Goal: Transaction & Acquisition: Purchase product/service

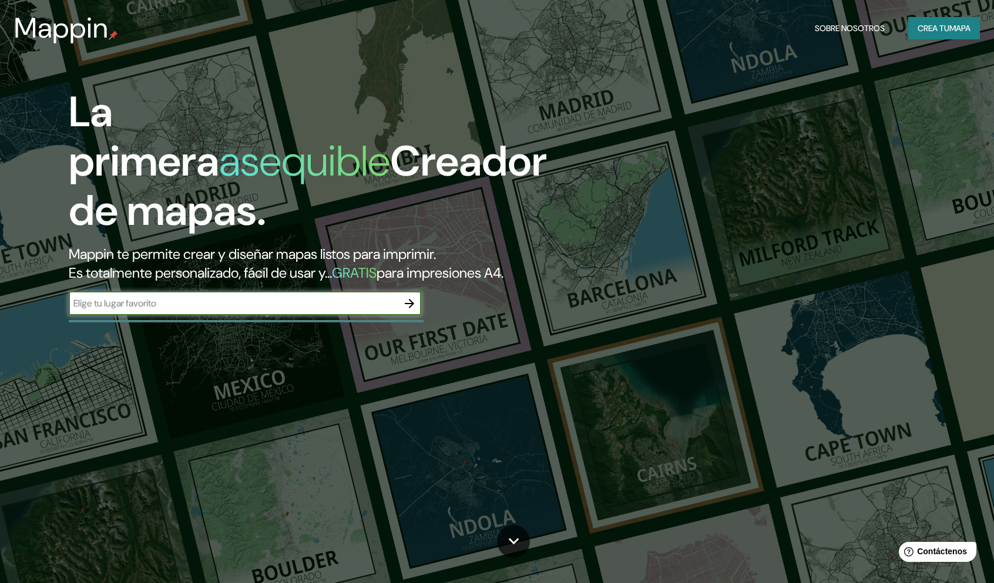
click at [132, 302] on input "text" at bounding box center [233, 304] width 329 height 14
type input "guatape"
click at [401, 299] on button "button" at bounding box center [409, 303] width 23 height 23
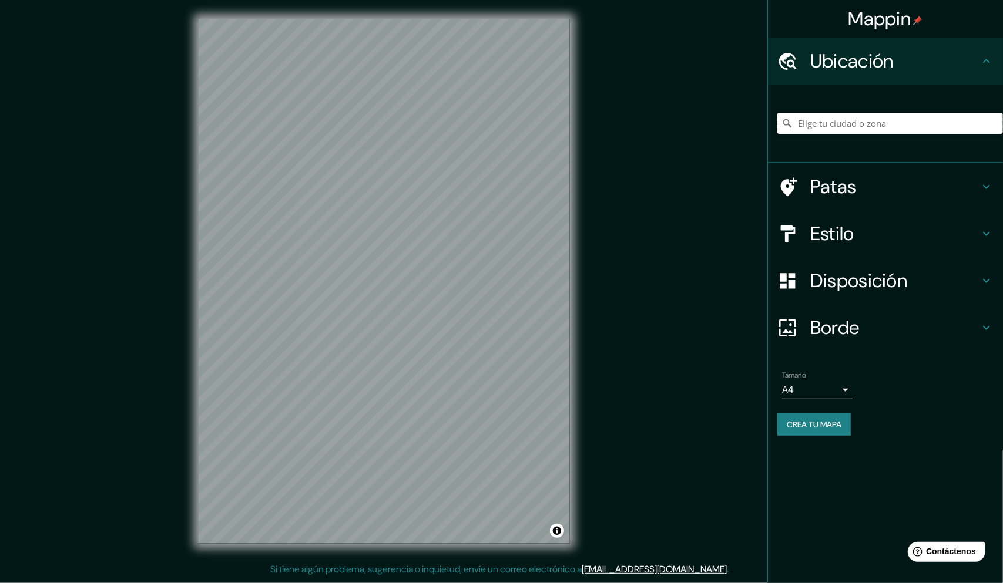
click at [892, 117] on input "Elige tu ciudad o zona" at bounding box center [890, 123] width 226 height 21
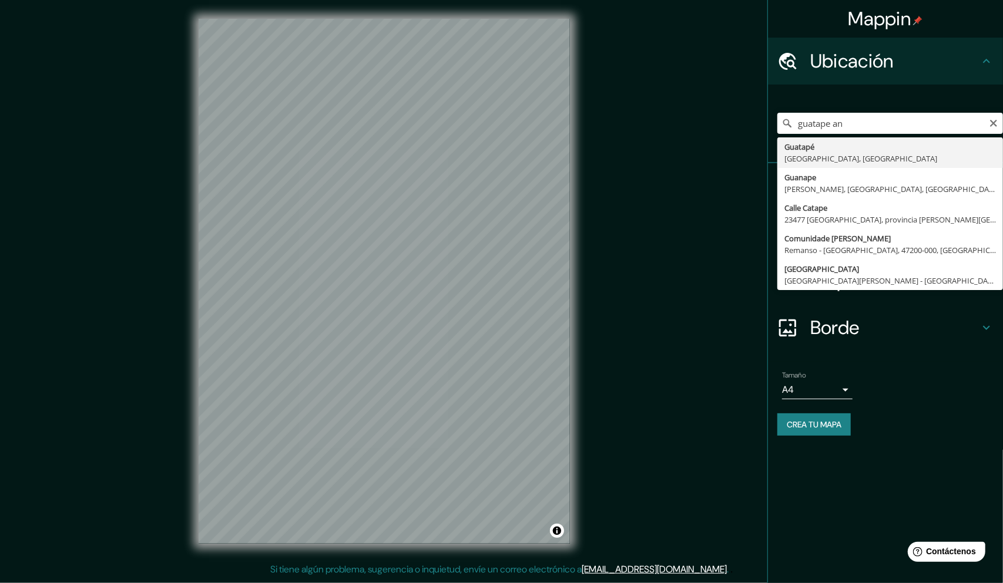
type input "Guatapé, [GEOGRAPHIC_DATA], [GEOGRAPHIC_DATA]"
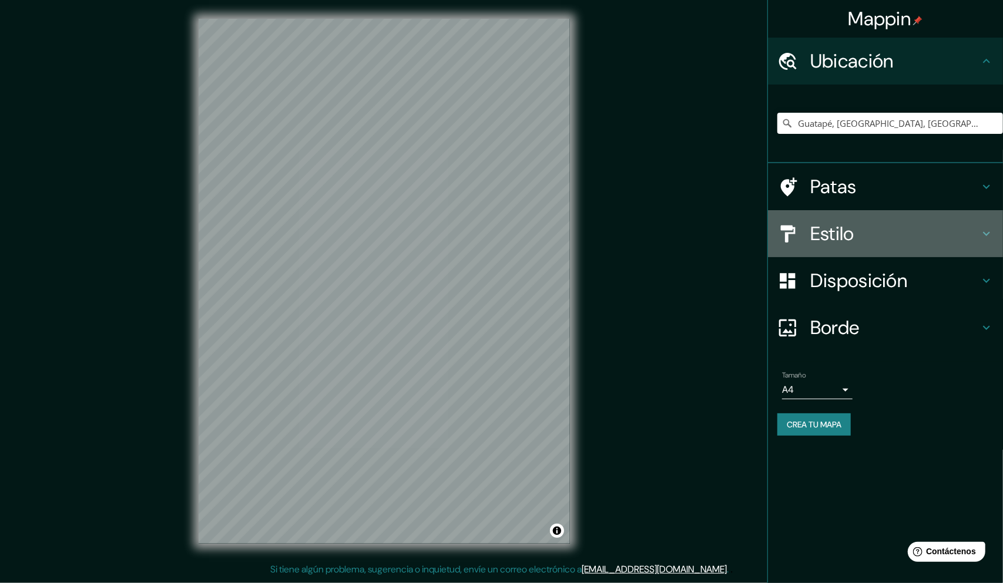
click at [893, 241] on h4 "Estilo" at bounding box center [894, 233] width 169 height 23
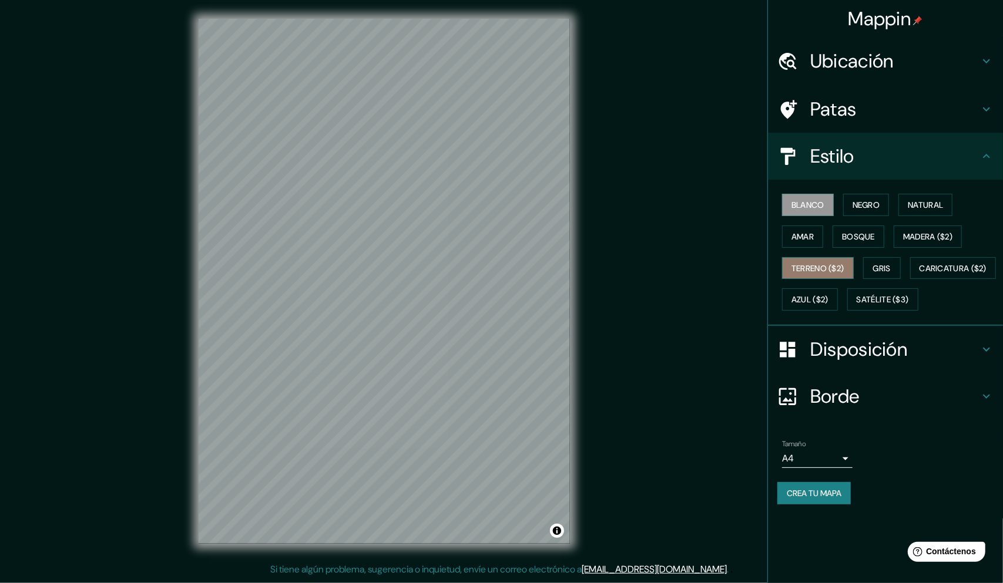
click at [799, 265] on font "Terreno ($2)" at bounding box center [817, 268] width 53 height 11
click at [856, 305] on font "Satélite ($3)" at bounding box center [882, 300] width 52 height 11
click at [823, 206] on font "Blanco" at bounding box center [807, 205] width 33 height 11
click at [818, 268] on font "Terreno ($2)" at bounding box center [817, 268] width 53 height 11
click at [804, 193] on div "Blanco Negro Natural Amar Bosque Madera ($2) Terreno ($2) Gris Caricatura ($2) …" at bounding box center [890, 252] width 226 height 126
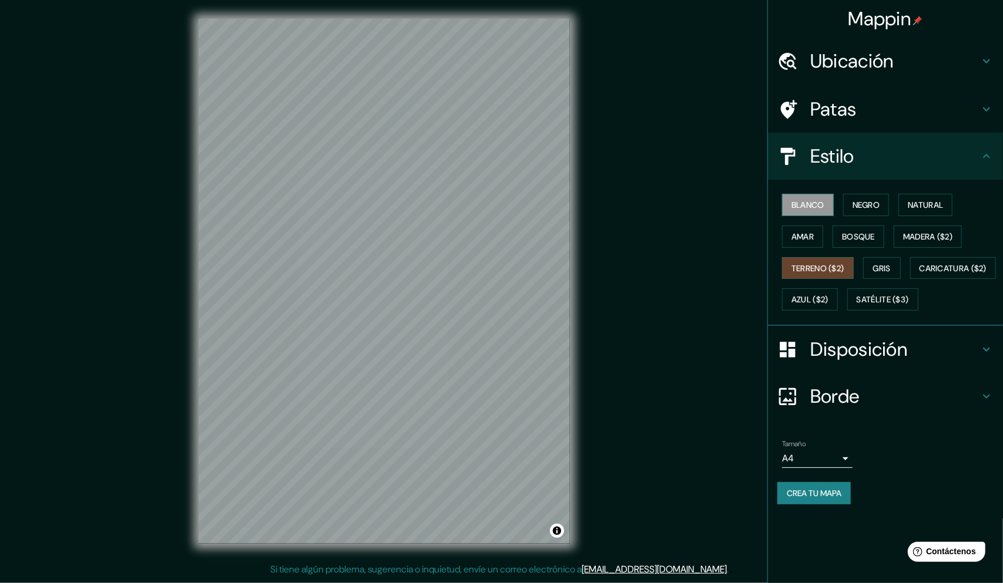
click at [806, 200] on font "Blanco" at bounding box center [807, 205] width 33 height 11
click at [856, 305] on font "Satélite ($3)" at bounding box center [882, 300] width 52 height 11
